Goal: Task Accomplishment & Management: Manage account settings

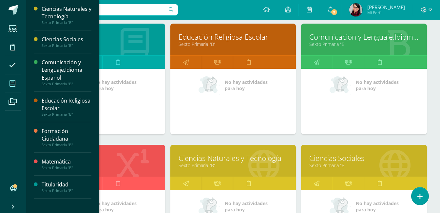
click at [122, 167] on link "Sexto Primaria "B"" at bounding box center [101, 165] width 109 height 6
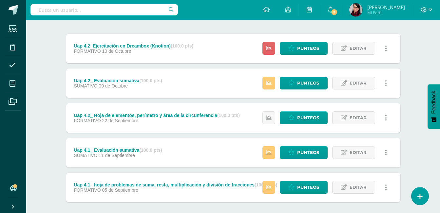
scroll to position [98, 0]
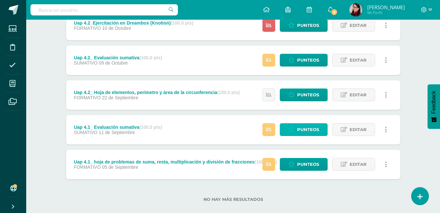
click at [307, 132] on span "Punteos" at bounding box center [308, 129] width 22 height 12
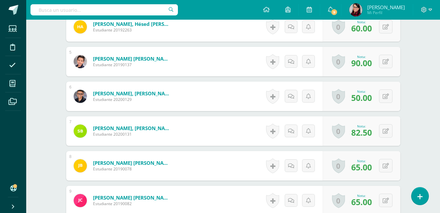
scroll to position [357, 0]
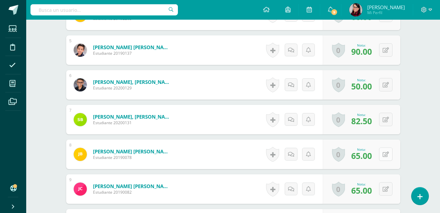
click at [385, 154] on button at bounding box center [385, 153] width 13 height 13
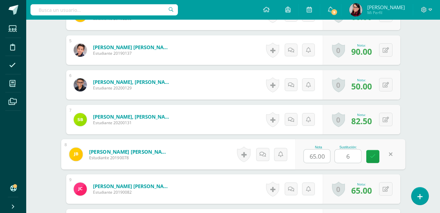
type input "60"
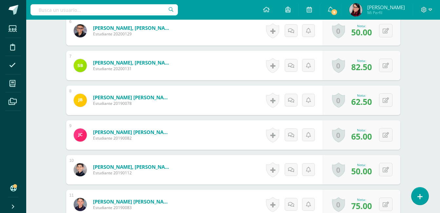
scroll to position [391, 0]
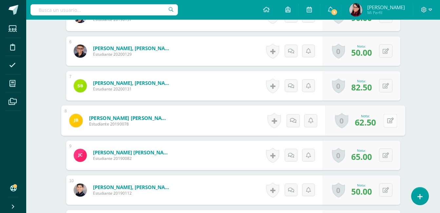
click at [386, 121] on button at bounding box center [390, 121] width 14 height 14
click at [373, 120] on icon at bounding box center [373, 123] width 6 height 6
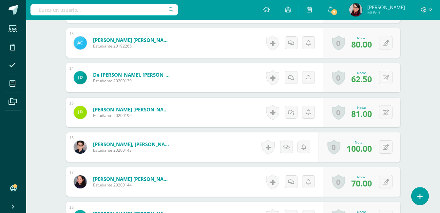
scroll to position [686, 0]
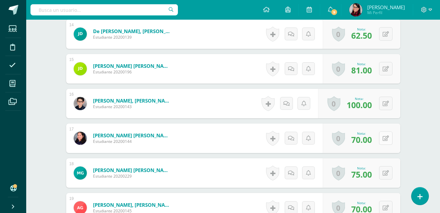
click at [386, 140] on button at bounding box center [385, 137] width 13 height 13
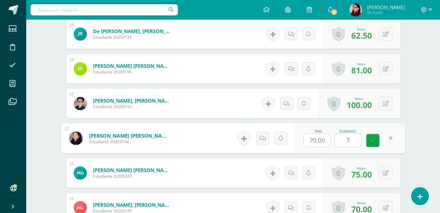
type input "70"
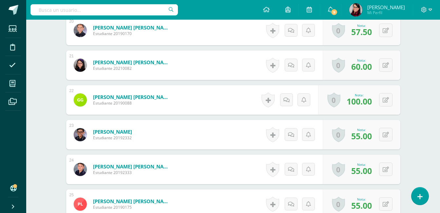
scroll to position [915, 0]
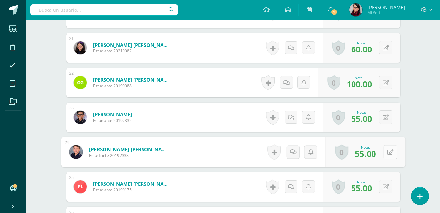
click at [385, 153] on button at bounding box center [390, 152] width 14 height 14
type input "65"
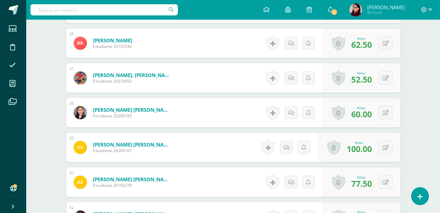
scroll to position [1406, 0]
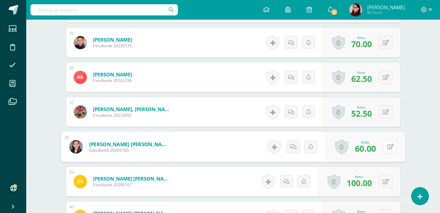
click at [386, 148] on button at bounding box center [390, 147] width 14 height 14
type input "95"
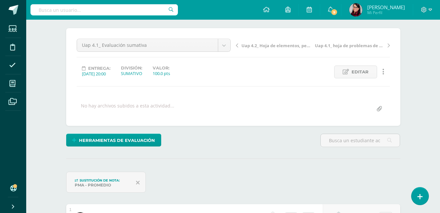
scroll to position [0, 0]
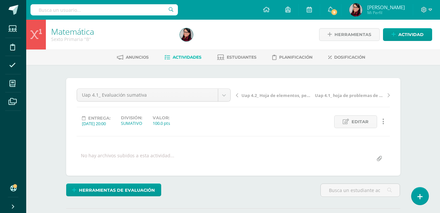
click at [187, 58] on span "Actividades" at bounding box center [187, 57] width 29 height 5
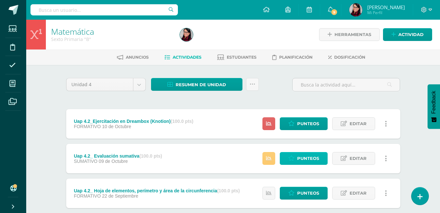
click at [302, 157] on span "Punteos" at bounding box center [308, 158] width 22 height 12
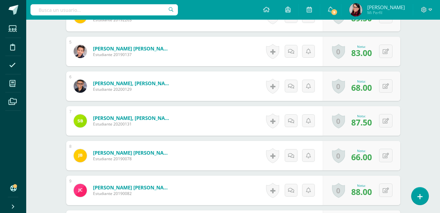
scroll to position [385, 0]
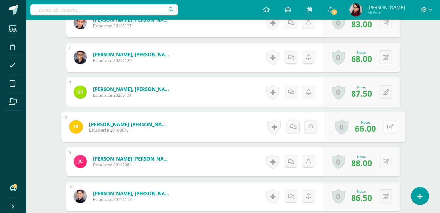
click at [387, 128] on icon at bounding box center [390, 127] width 7 height 6
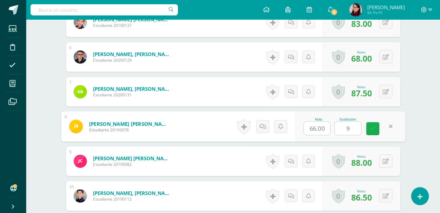
type input "93"
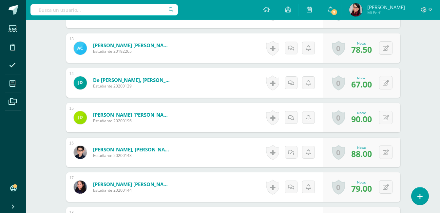
scroll to position [648, 0]
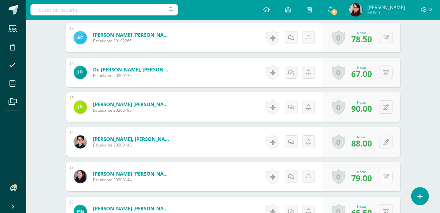
click at [383, 176] on div "0 Logros Logros obtenidos Aún no hay logros agregados Nota: 79.00" at bounding box center [362, 176] width 78 height 29
click at [391, 177] on icon at bounding box center [390, 177] width 7 height 6
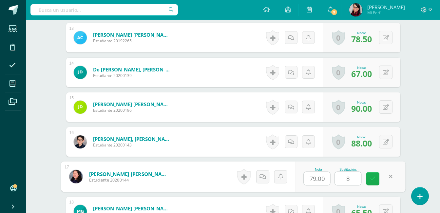
type input "89"
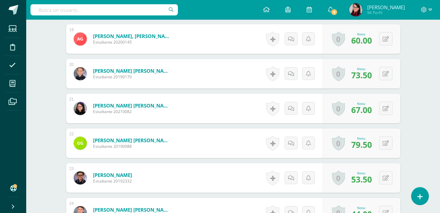
scroll to position [877, 0]
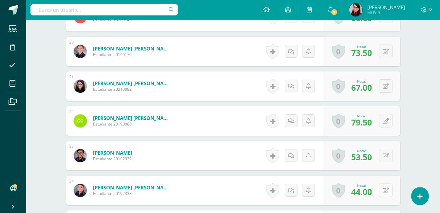
click at [385, 191] on button at bounding box center [385, 189] width 13 height 13
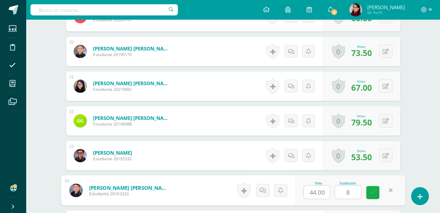
type input "83"
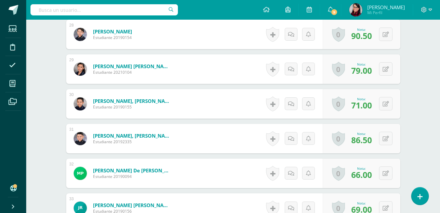
scroll to position [1204, 0]
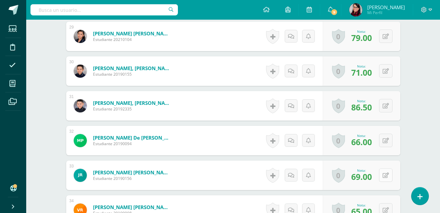
click at [385, 175] on button at bounding box center [385, 174] width 13 height 13
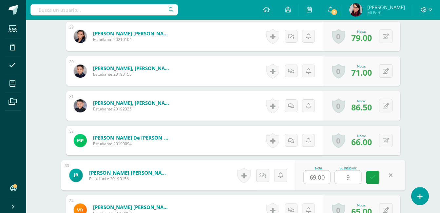
type input "98"
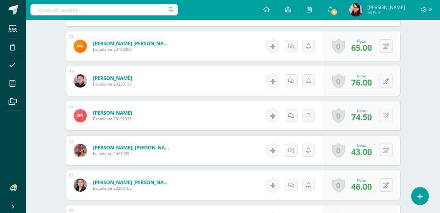
scroll to position [1401, 0]
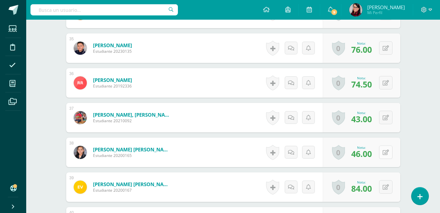
click at [385, 155] on button at bounding box center [385, 151] width 13 height 13
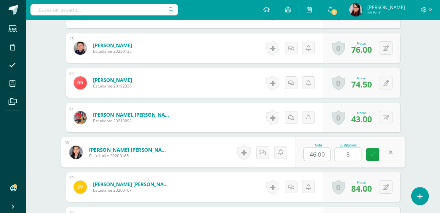
type input "84"
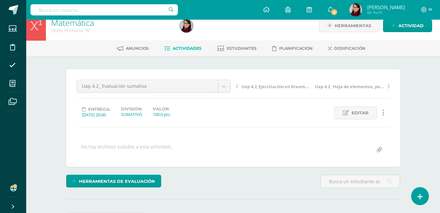
scroll to position [0, 0]
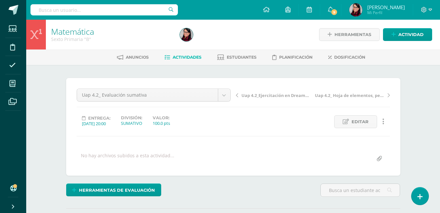
click at [190, 58] on span "Actividades" at bounding box center [187, 57] width 29 height 5
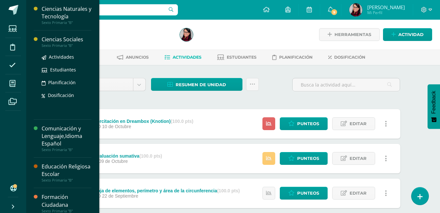
click at [58, 41] on div "Ciencias Sociales" at bounding box center [67, 40] width 50 height 8
click at [58, 39] on div "Ciencias Sociales" at bounding box center [67, 40] width 50 height 8
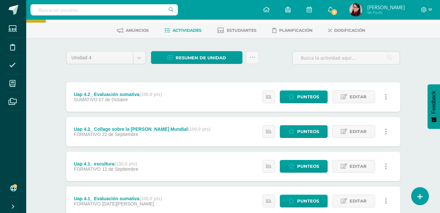
scroll to position [8, 0]
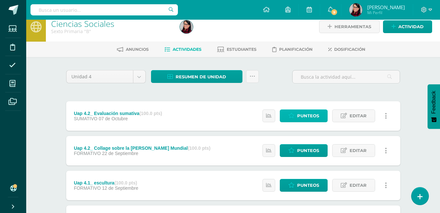
click at [309, 116] on span "Punteos" at bounding box center [308, 116] width 22 height 12
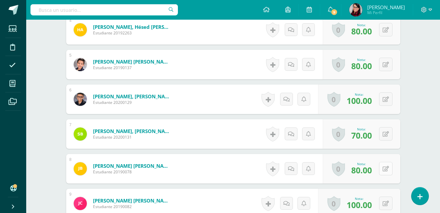
scroll to position [343, 0]
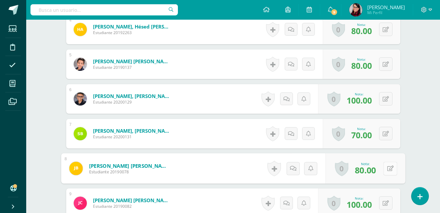
click at [385, 168] on button at bounding box center [390, 168] width 14 height 14
type input "100"
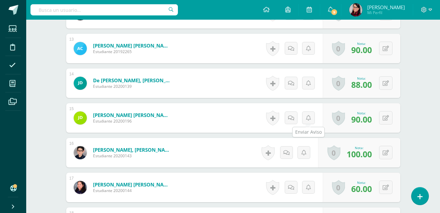
scroll to position [639, 0]
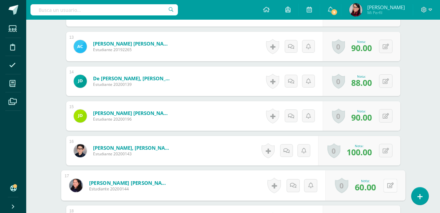
click at [385, 185] on button at bounding box center [390, 186] width 14 height 14
type input "80"
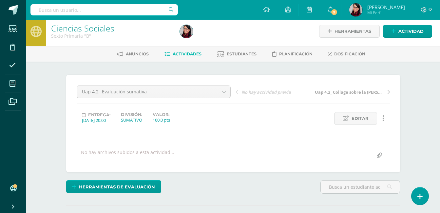
scroll to position [0, 0]
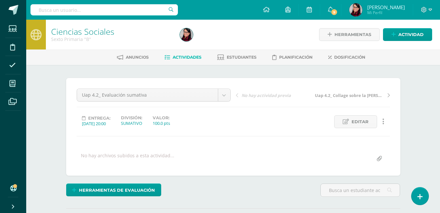
click at [179, 57] on span "Actividades" at bounding box center [187, 57] width 29 height 5
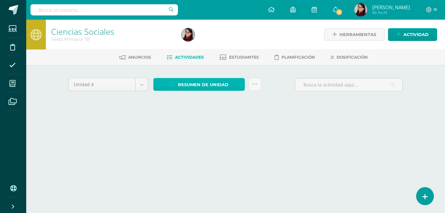
click at [198, 85] on span "Resumen de unidad" at bounding box center [203, 85] width 50 height 12
click at [191, 86] on span "Resumen de unidad" at bounding box center [203, 85] width 50 height 12
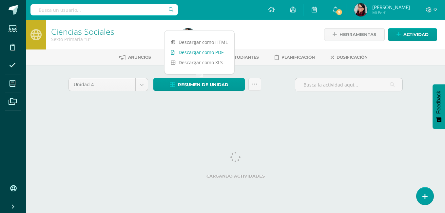
click at [196, 53] on link "Descargar como PDF" at bounding box center [199, 52] width 70 height 10
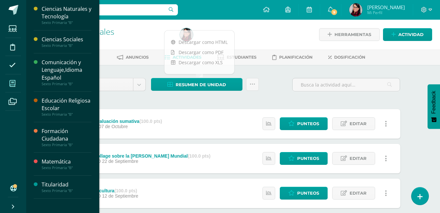
click at [13, 83] on icon at bounding box center [12, 83] width 6 height 7
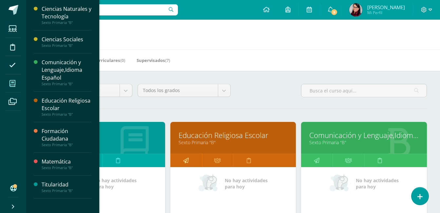
click at [186, 160] on icon at bounding box center [186, 160] width 6 height 13
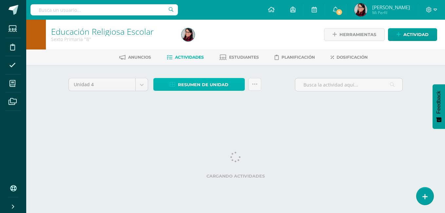
click at [188, 85] on span "Resumen de unidad" at bounding box center [203, 85] width 50 height 12
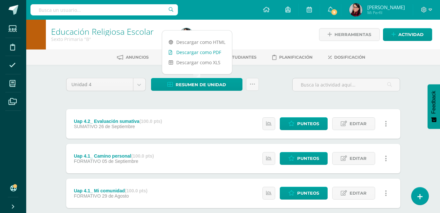
click at [191, 52] on link "Descargar como PDF" at bounding box center [197, 52] width 70 height 10
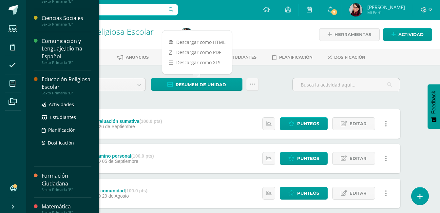
scroll to position [33, 0]
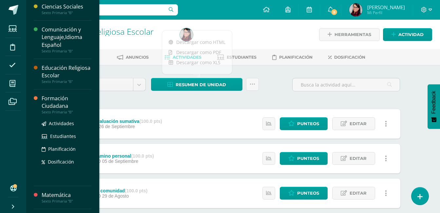
click at [55, 100] on div "Formación Ciudadana" at bounding box center [67, 102] width 50 height 15
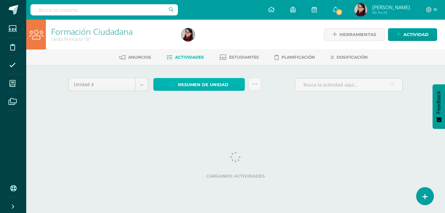
click at [199, 85] on span "Resumen de unidad" at bounding box center [203, 85] width 50 height 12
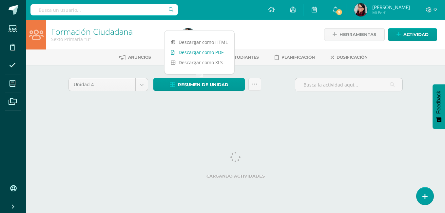
click at [203, 52] on link "Descargar como PDF" at bounding box center [199, 52] width 70 height 10
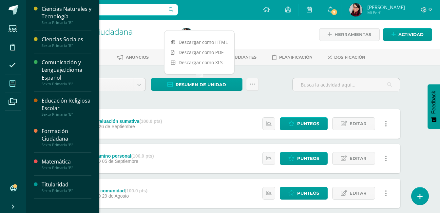
click at [12, 83] on icon at bounding box center [12, 83] width 6 height 7
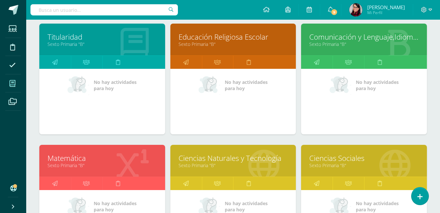
scroll to position [131, 0]
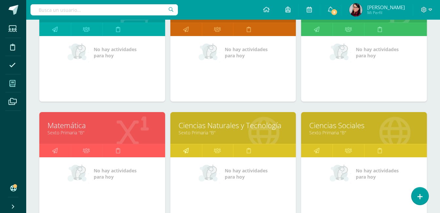
click at [186, 152] on icon at bounding box center [186, 150] width 6 height 13
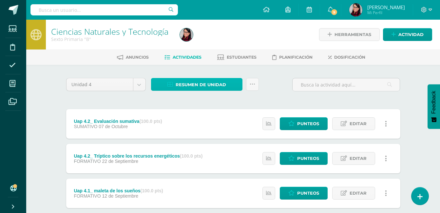
click at [191, 85] on span "Resumen de unidad" at bounding box center [201, 85] width 50 height 12
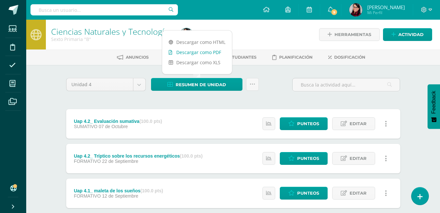
click at [194, 53] on link "Descargar como PDF" at bounding box center [197, 52] width 70 height 10
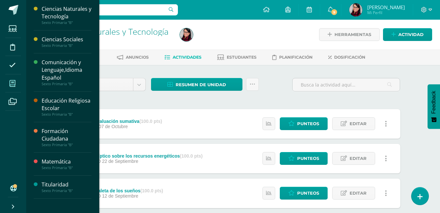
click at [13, 81] on icon at bounding box center [12, 83] width 6 height 7
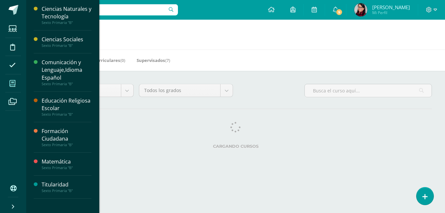
click at [13, 85] on icon at bounding box center [12, 83] width 6 height 7
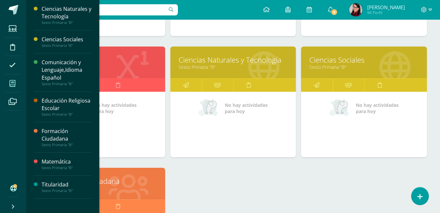
scroll to position [316, 0]
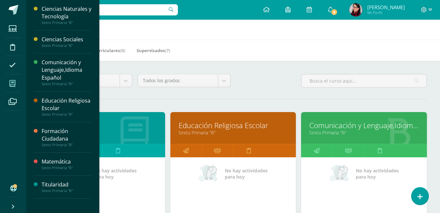
scroll to position [0, 0]
